Goal: Task Accomplishment & Management: Complete application form

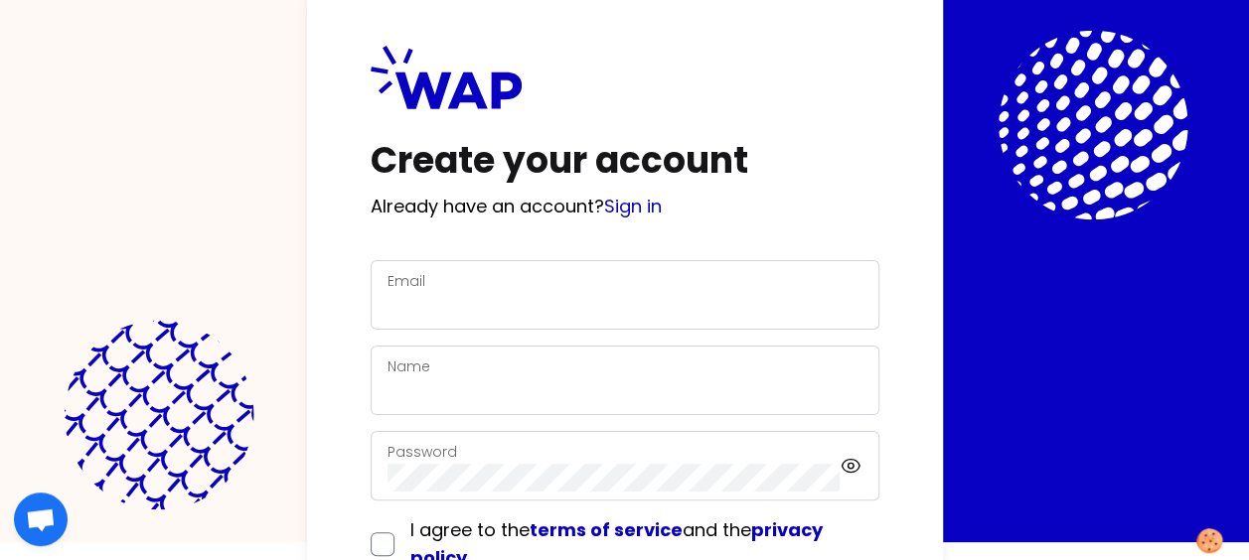
scroll to position [163, 0]
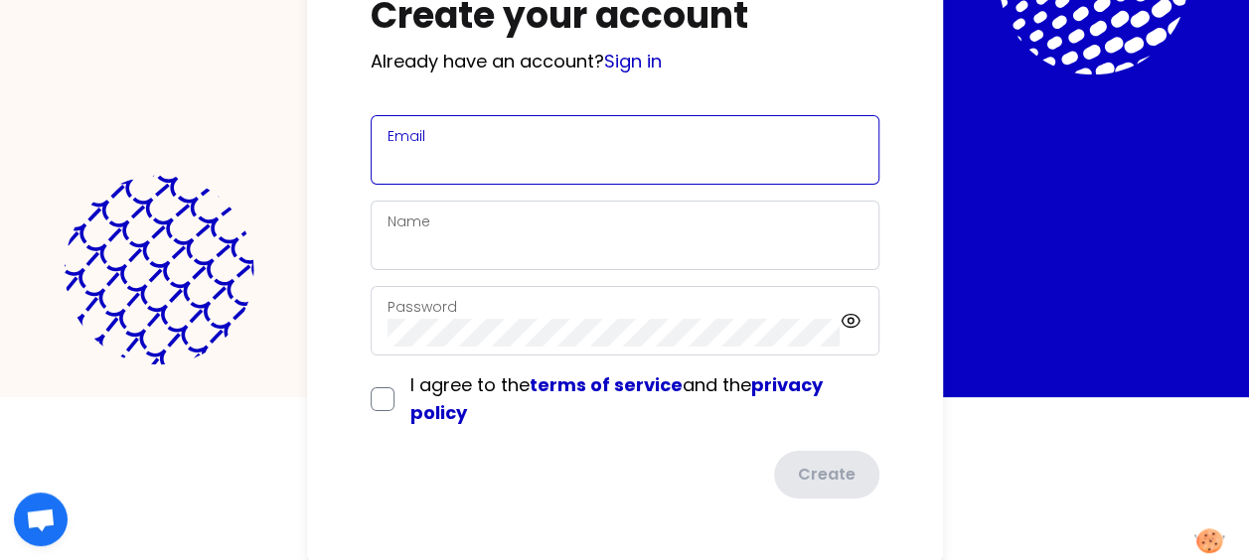
click at [462, 151] on input "Email" at bounding box center [624, 162] width 475 height 28
type input "[EMAIL_ADDRESS][DOMAIN_NAME]"
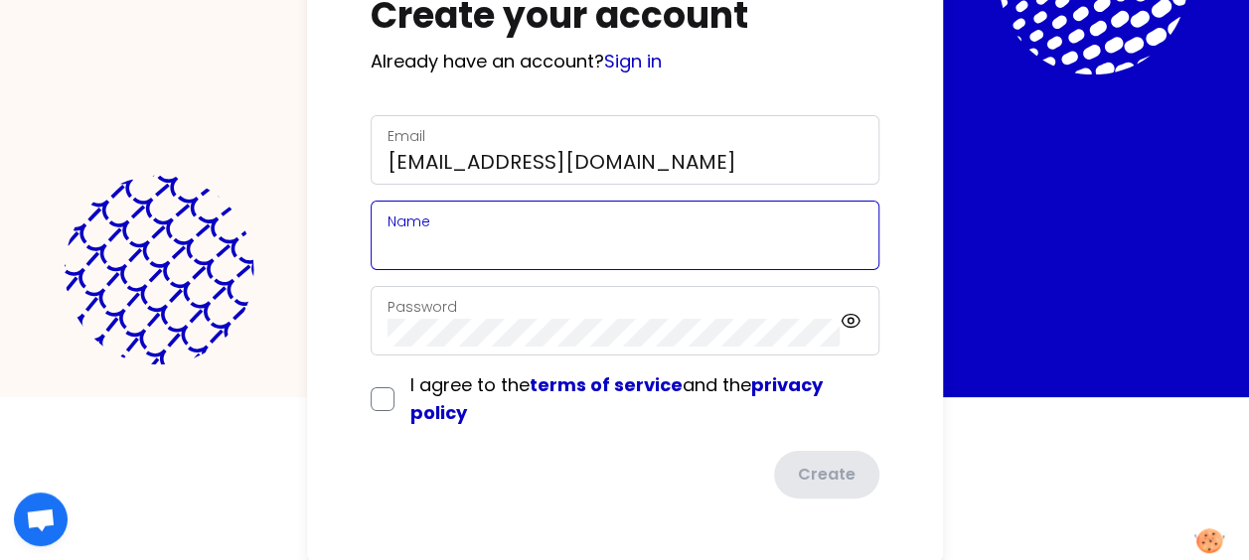
type input "[PERSON_NAME]"
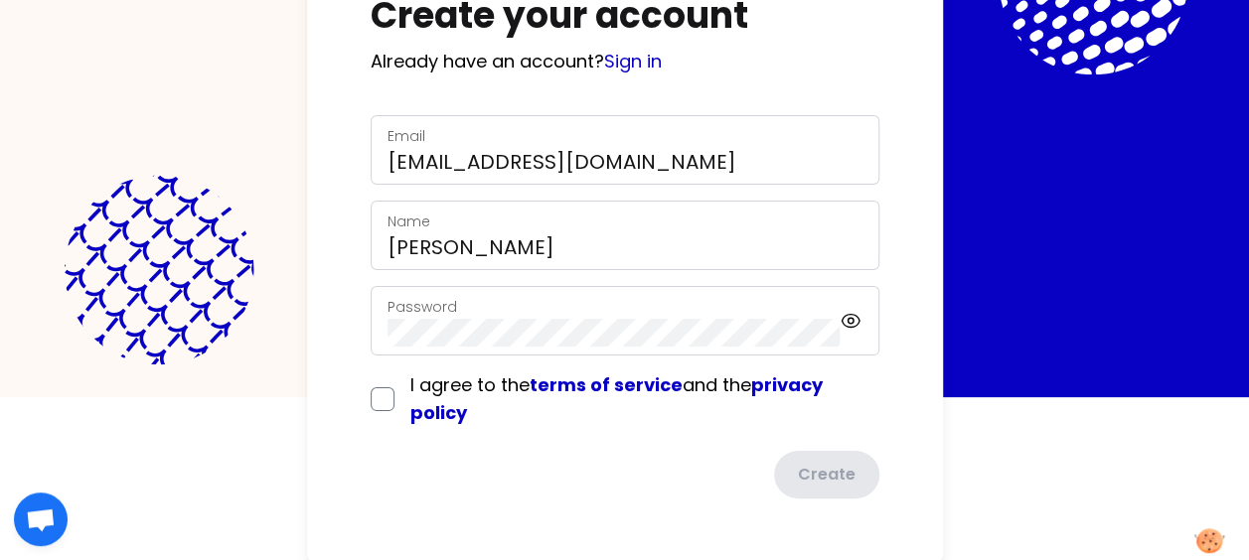
click at [519, 308] on div "Password" at bounding box center [613, 321] width 453 height 52
click at [523, 307] on div "Password" at bounding box center [613, 321] width 453 height 52
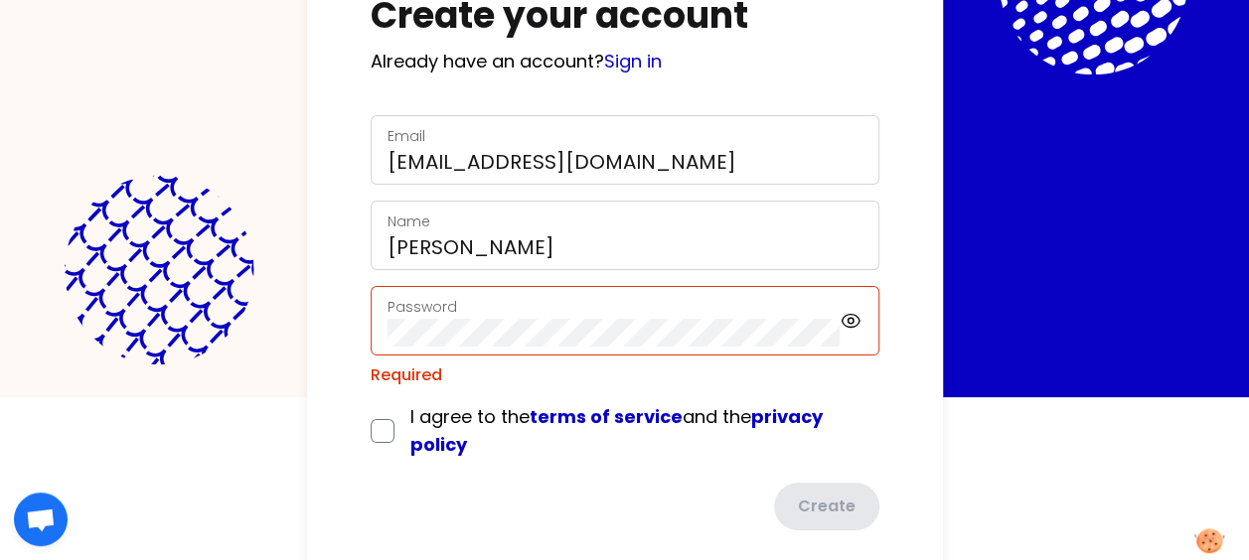
click at [523, 307] on div "Password" at bounding box center [613, 321] width 453 height 52
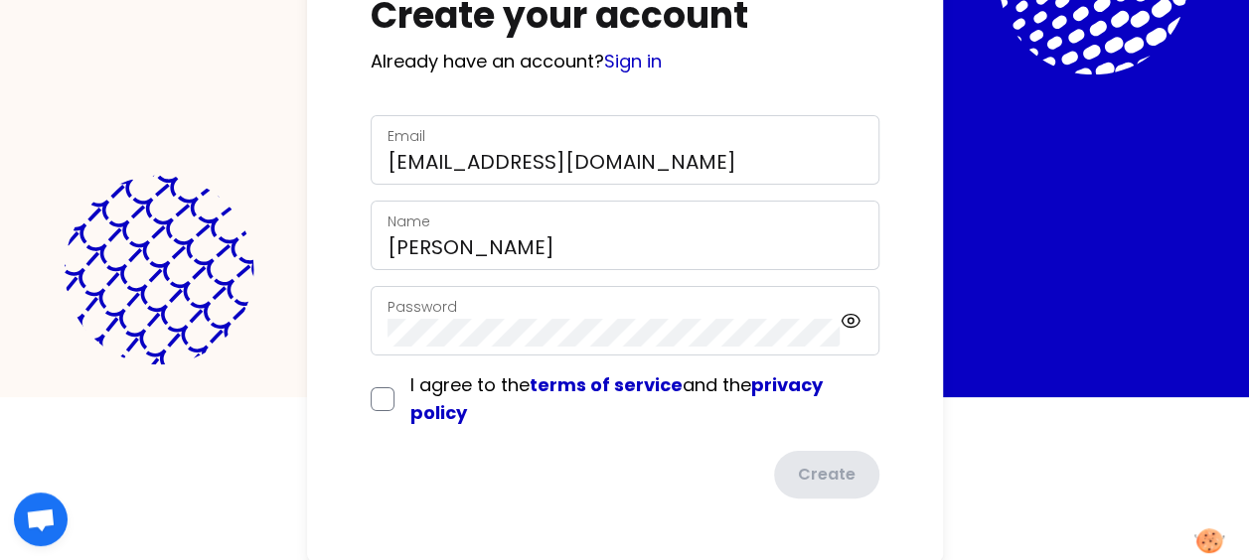
click at [344, 427] on div "Create your account Already have an account? Sign in Email [EMAIL_ADDRESS][DOMA…" at bounding box center [625, 199] width 636 height 725
click at [846, 318] on icon at bounding box center [850, 321] width 22 height 24
click at [377, 395] on input "checkbox" at bounding box center [383, 399] width 24 height 24
checkbox input "true"
click at [838, 468] on button "Create" at bounding box center [824, 477] width 109 height 52
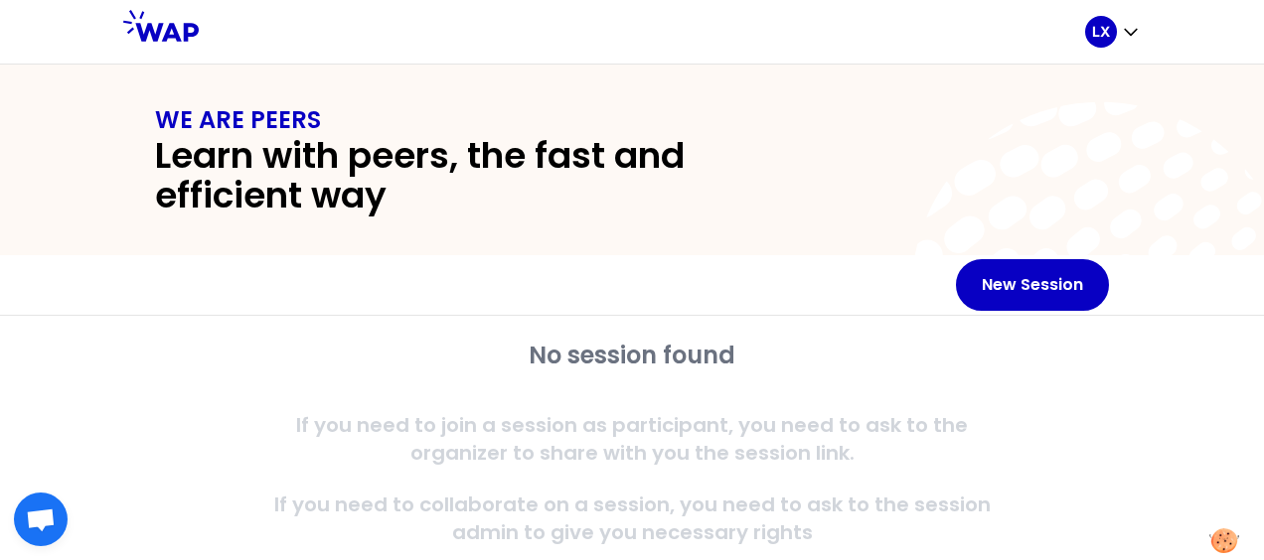
click at [279, 194] on h2 "Learn with peers, the fast and efficient way" at bounding box center [489, 175] width 668 height 79
click at [1036, 284] on button "New Session" at bounding box center [1032, 285] width 153 height 52
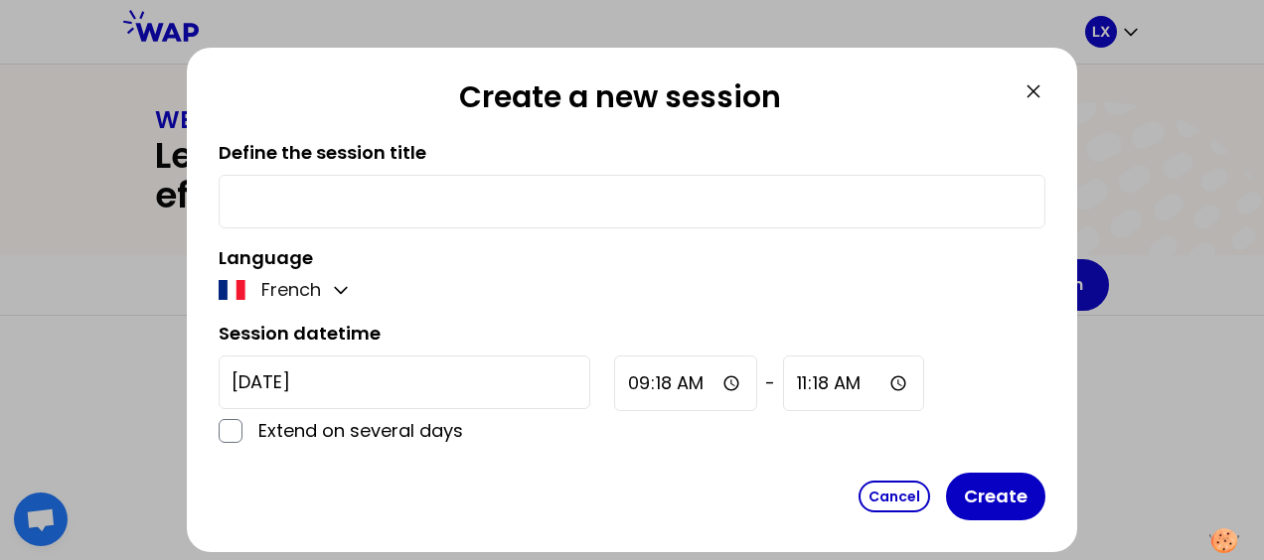
click at [349, 300] on div "French" at bounding box center [286, 290] width 134 height 28
click at [351, 310] on div "Define the session title Language French Session datetime [DATE] Extend on seve…" at bounding box center [632, 302] width 826 height 326
click at [342, 294] on icon "button" at bounding box center [341, 290] width 20 height 20
click at [299, 332] on span "English" at bounding box center [305, 339] width 61 height 28
click at [312, 215] on div at bounding box center [632, 202] width 826 height 54
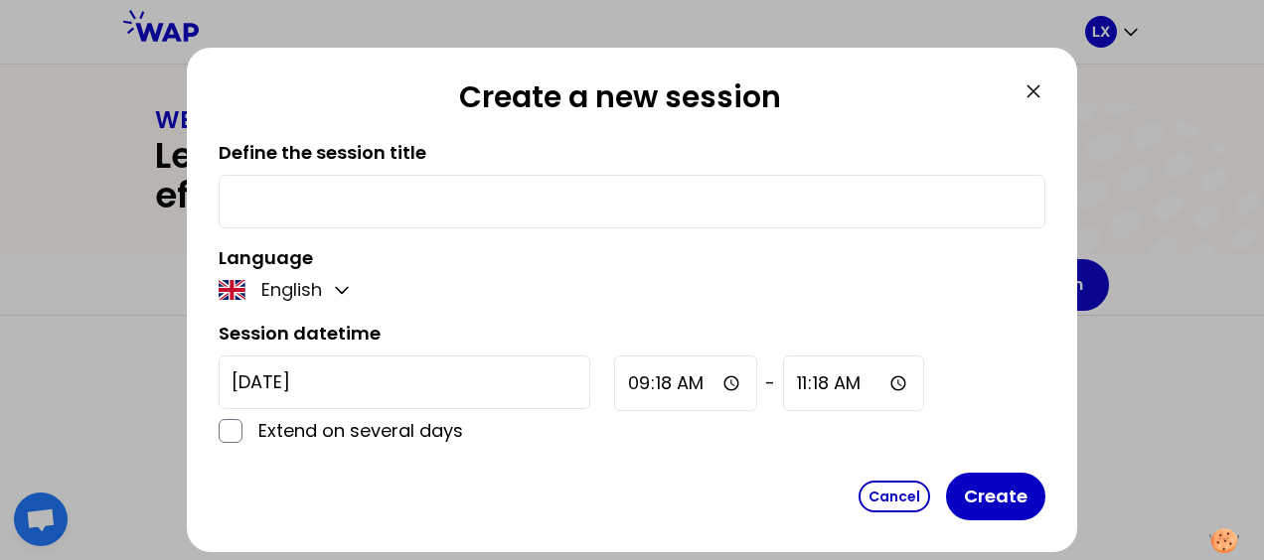
click at [309, 201] on input "text" at bounding box center [631, 202] width 801 height 28
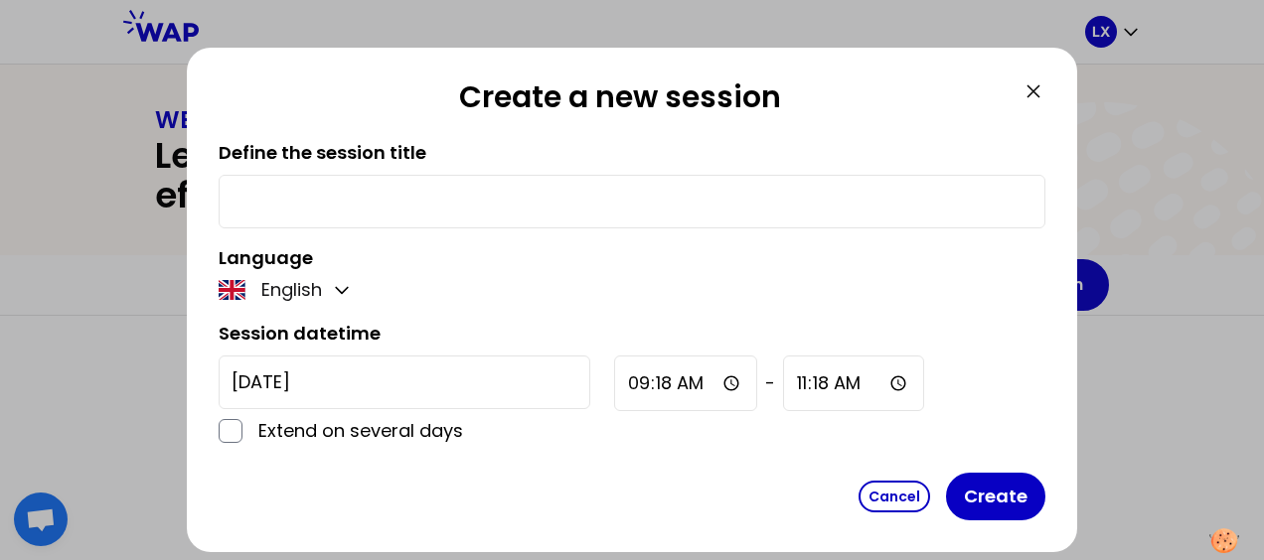
click at [309, 201] on input "text" at bounding box center [631, 202] width 801 height 28
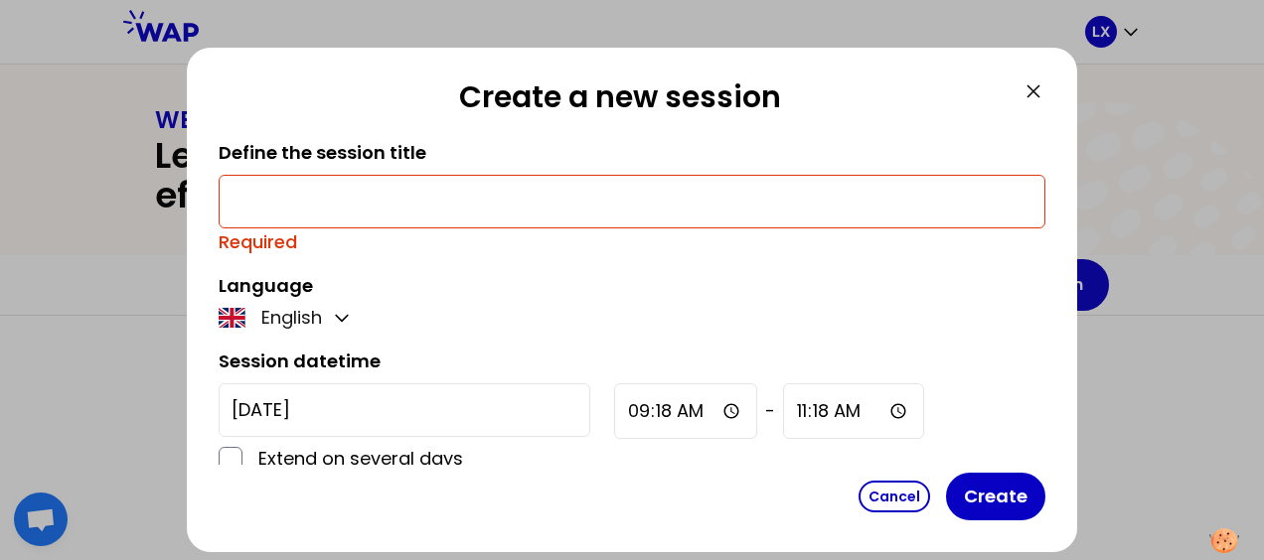
click at [1024, 82] on icon at bounding box center [1033, 91] width 24 height 24
